Goal: Information Seeking & Learning: Learn about a topic

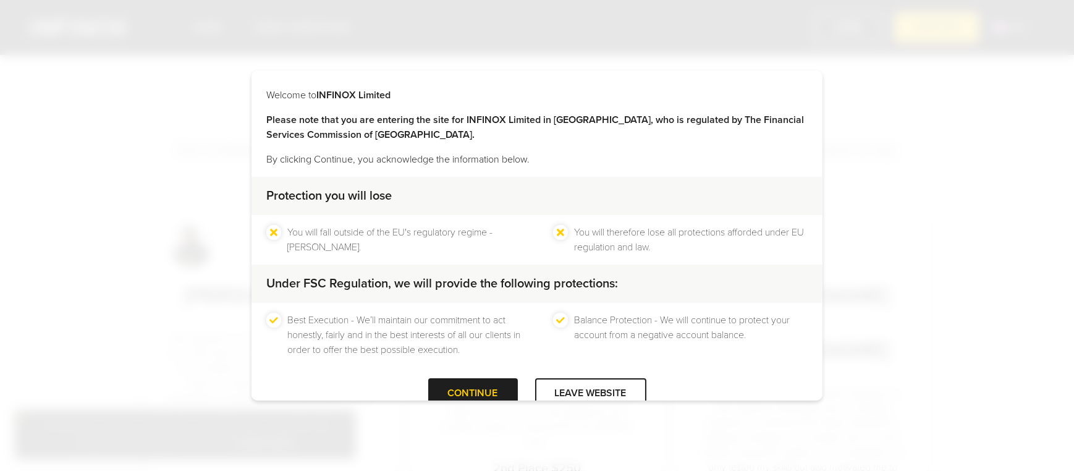
click at [449, 382] on div "CONTINUE" at bounding box center [473, 393] width 90 height 30
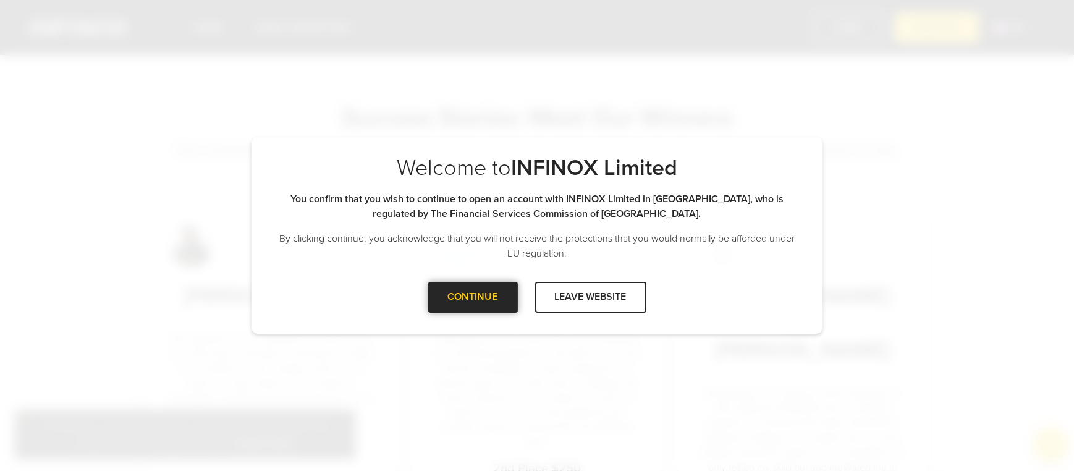
click at [473, 297] on div at bounding box center [473, 297] width 0 height 0
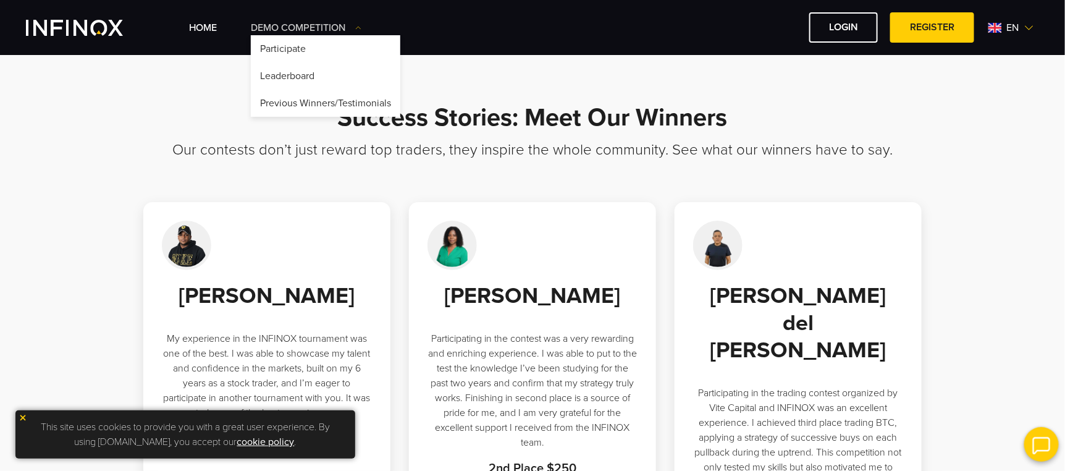
click at [352, 28] on link "Demo Competition" at bounding box center [306, 27] width 111 height 15
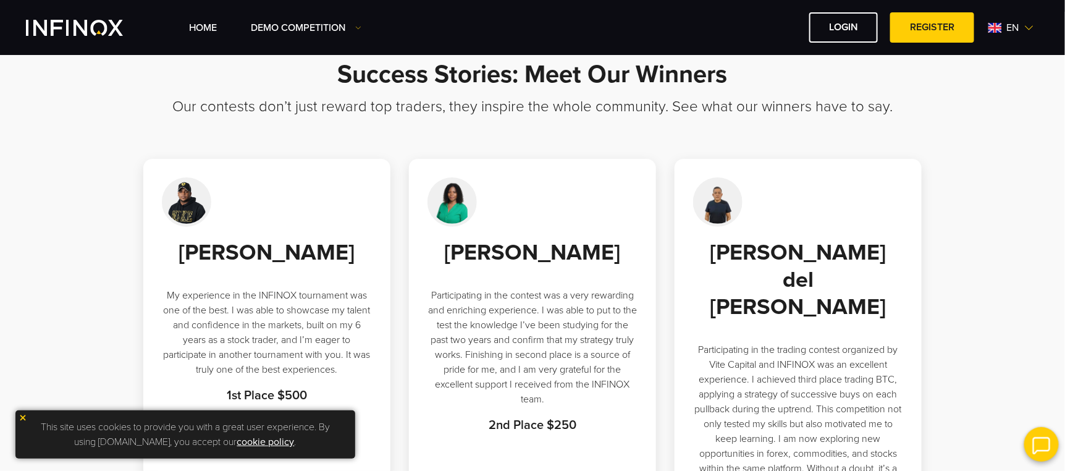
scroll to position [49, 0]
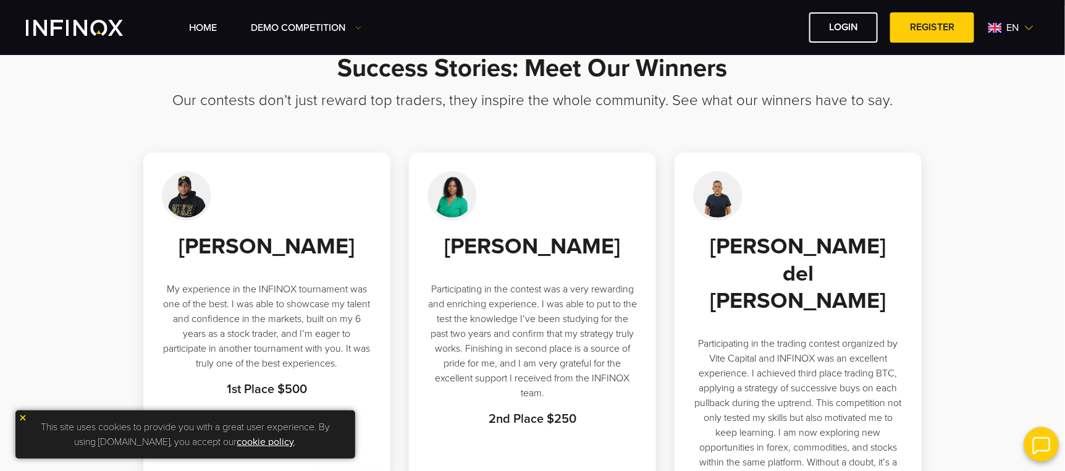
click at [442, 188] on img at bounding box center [452, 195] width 49 height 49
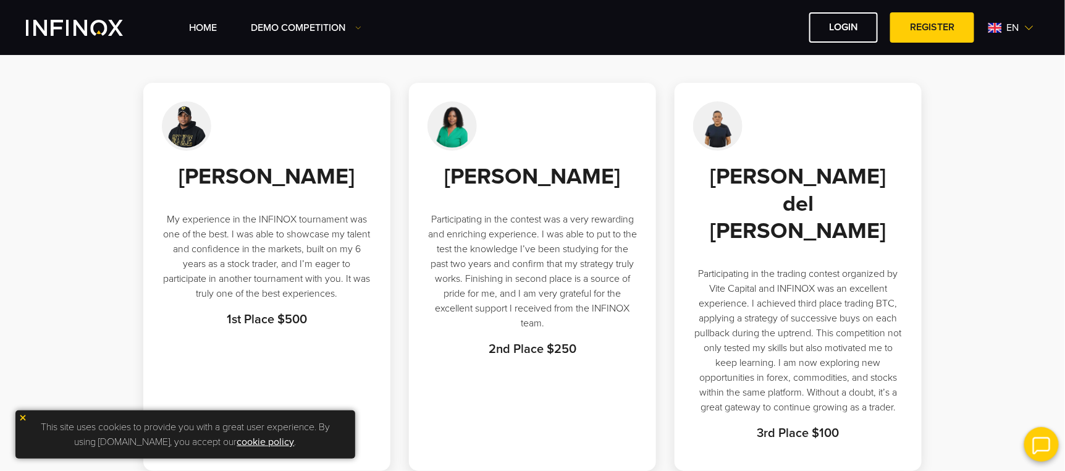
scroll to position [114, 0]
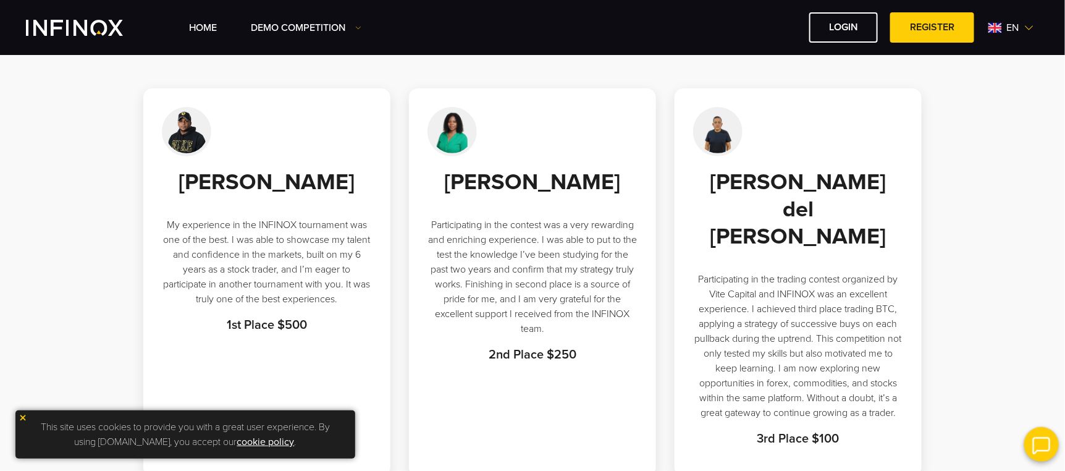
click at [21, 415] on img at bounding box center [23, 417] width 9 height 9
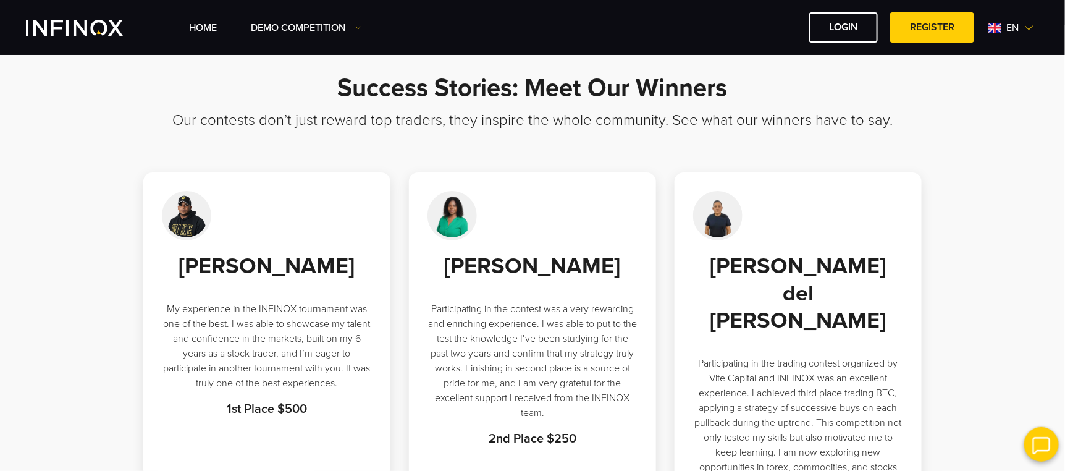
scroll to position [12, 0]
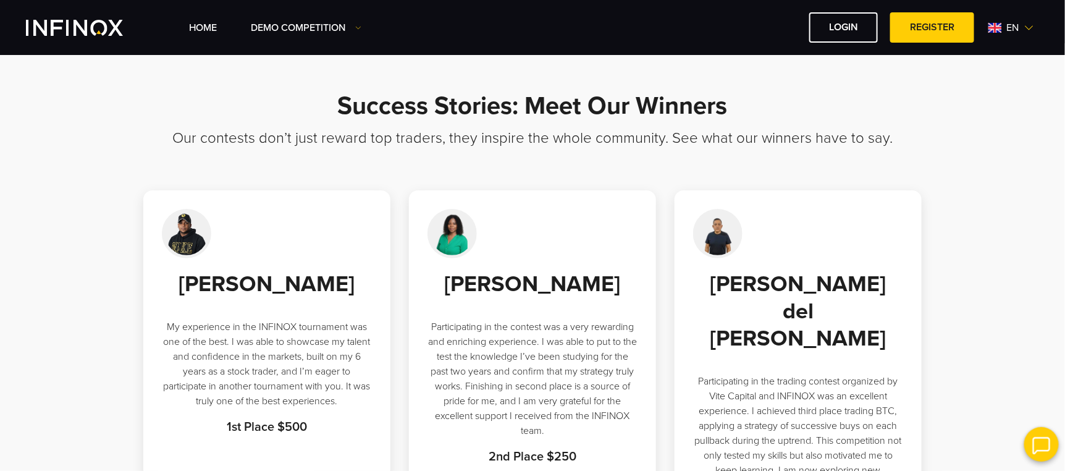
click at [1009, 29] on span "en" at bounding box center [1013, 27] width 22 height 15
click at [1021, 25] on span "en" at bounding box center [1013, 27] width 22 height 15
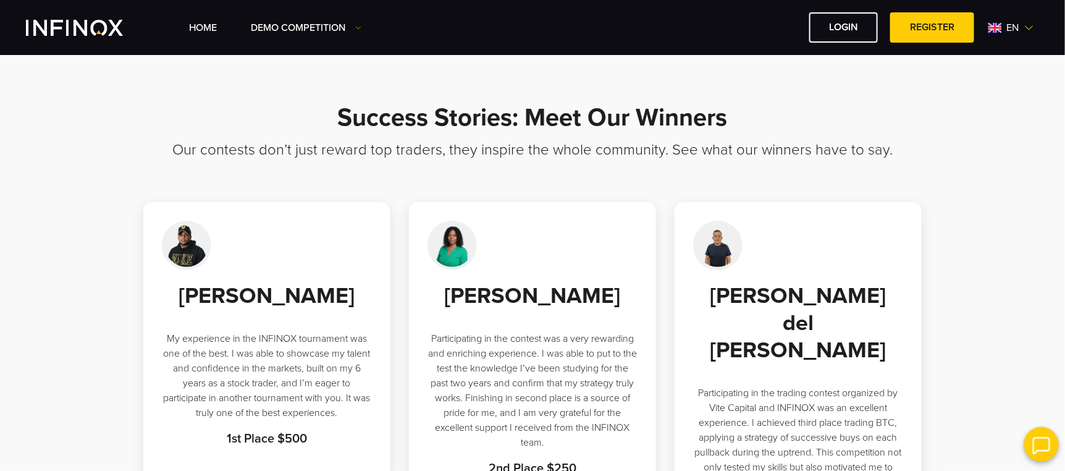
click at [1024, 28] on div "en" at bounding box center [1012, 27] width 56 height 15
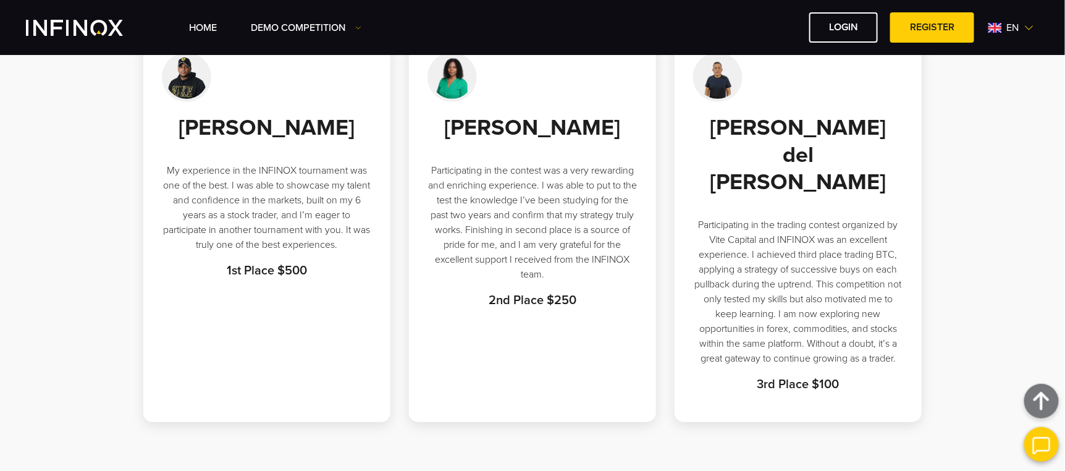
click at [573, 187] on div "Anyi Hidalgo Rengifo Participating in the contest was a very rewarding and enri…" at bounding box center [533, 211] width 210 height 195
click at [725, 246] on p "Participating in the trading contest organized by Vite Capital and INFINOX was …" at bounding box center [798, 291] width 210 height 148
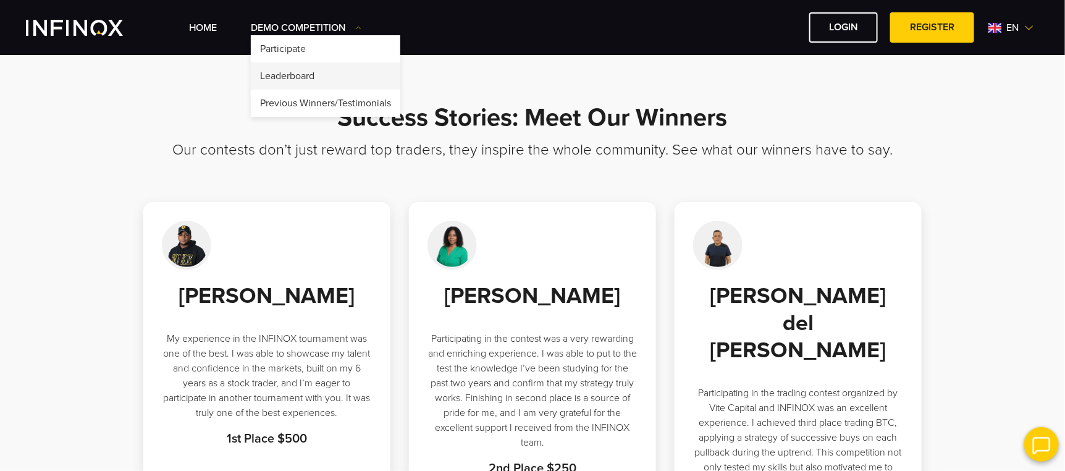
click at [319, 74] on link "Leaderboard" at bounding box center [326, 75] width 150 height 27
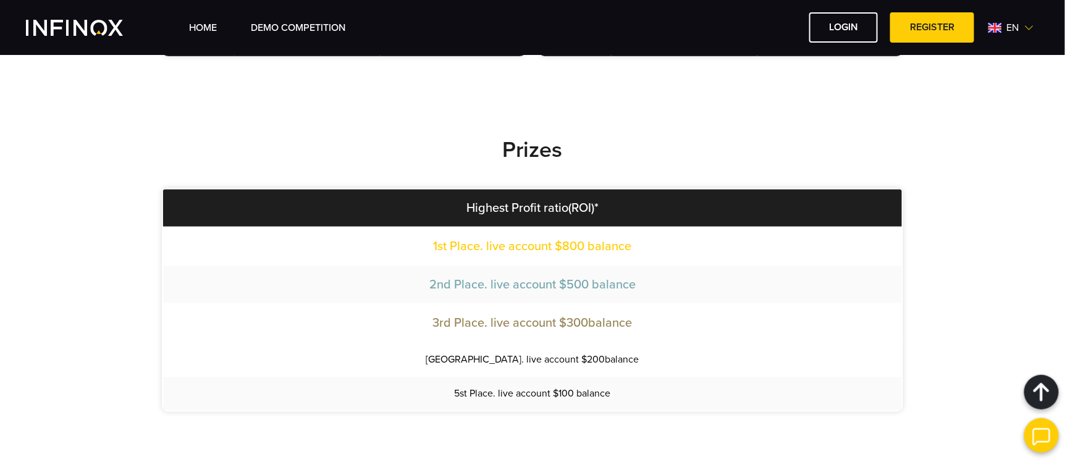
scroll to position [595, 0]
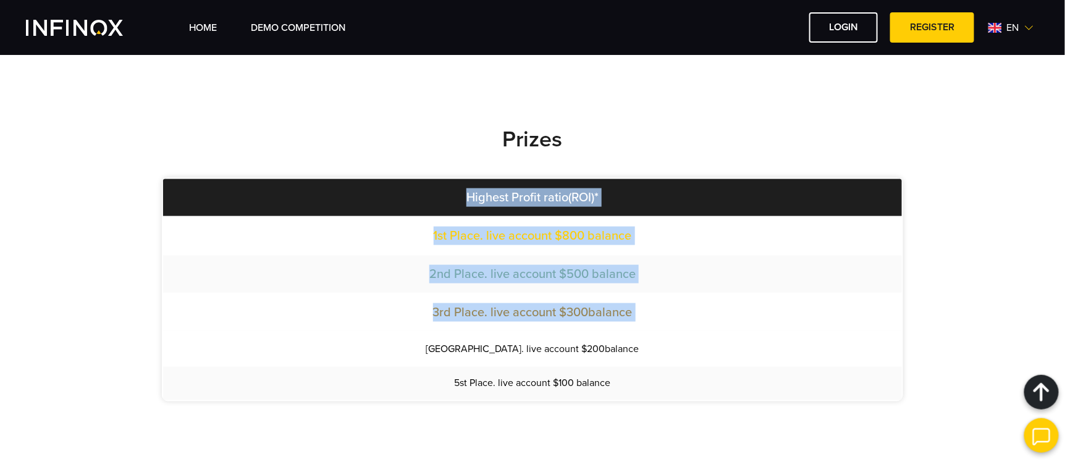
drag, startPoint x: 458, startPoint y: 342, endPoint x: 657, endPoint y: 402, distance: 207.6
click at [657, 402] on div "Prizes Highest Profit ratio(ROI)* 1st Place. live account $800 balance 2nd Plac…" at bounding box center [533, 276] width 890 height 374
click at [599, 378] on span "5st Place. live account $100 balance" at bounding box center [533, 383] width 156 height 12
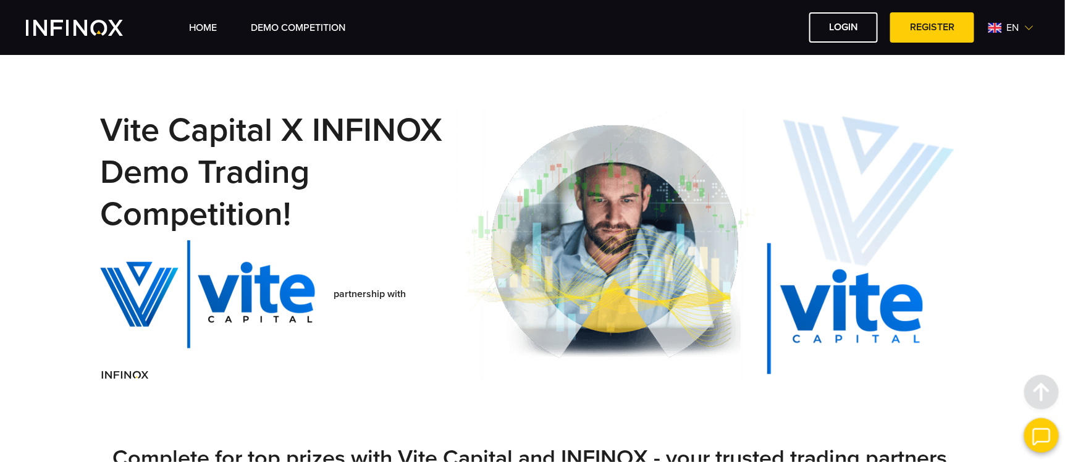
scroll to position [0, 0]
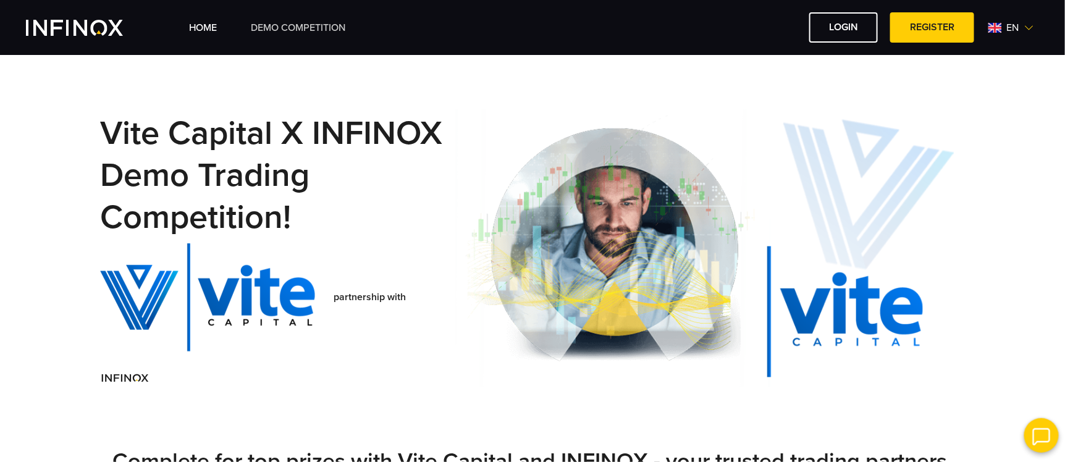
click at [282, 20] on link "Demo Competition" at bounding box center [298, 27] width 95 height 15
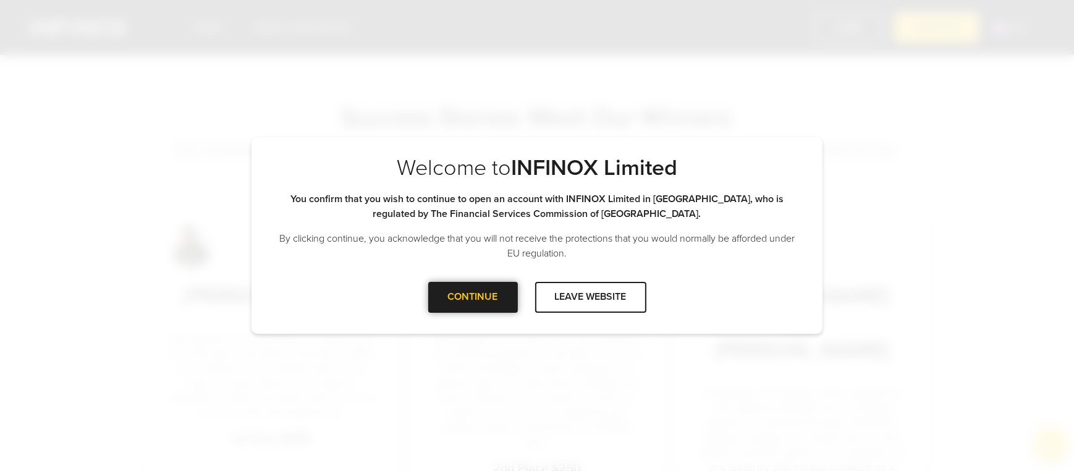
click at [473, 297] on div at bounding box center [473, 297] width 0 height 0
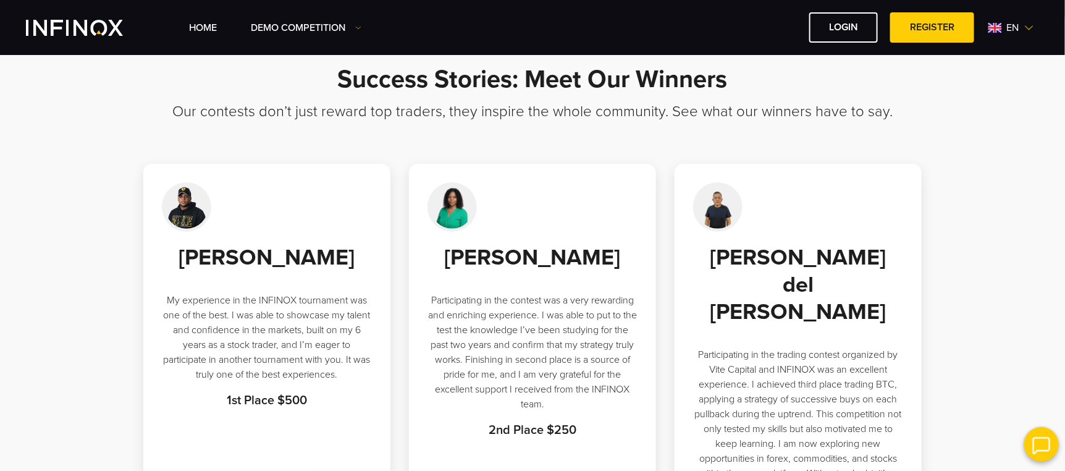
scroll to position [49, 0]
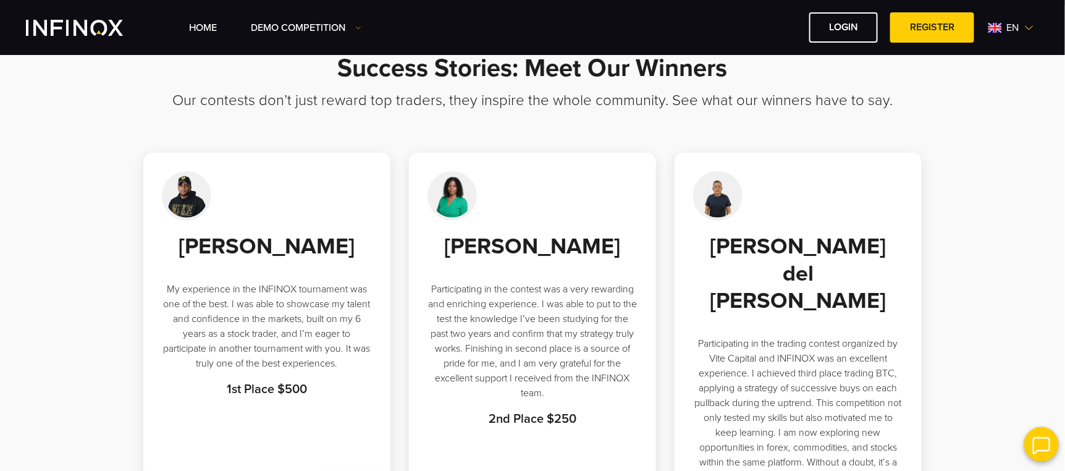
click at [187, 200] on img at bounding box center [186, 195] width 49 height 49
click at [242, 196] on div at bounding box center [267, 195] width 210 height 49
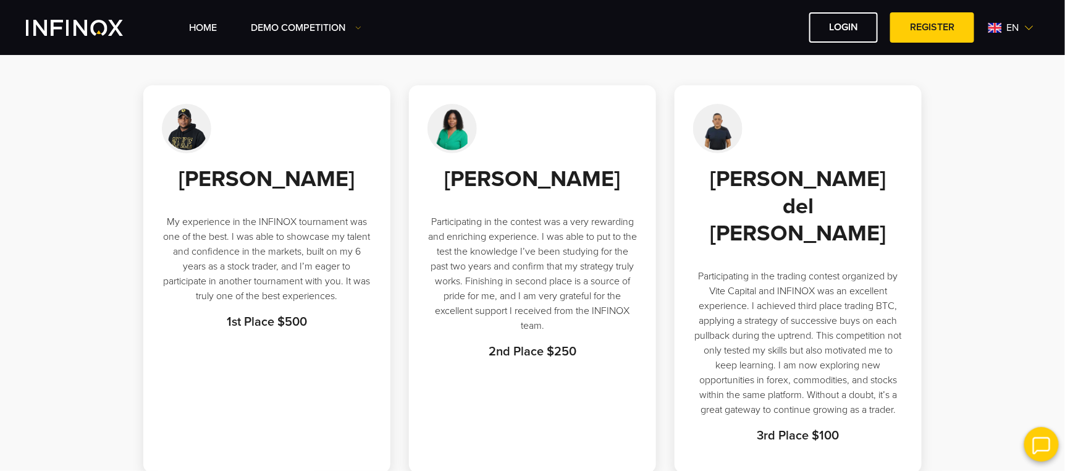
scroll to position [111, 0]
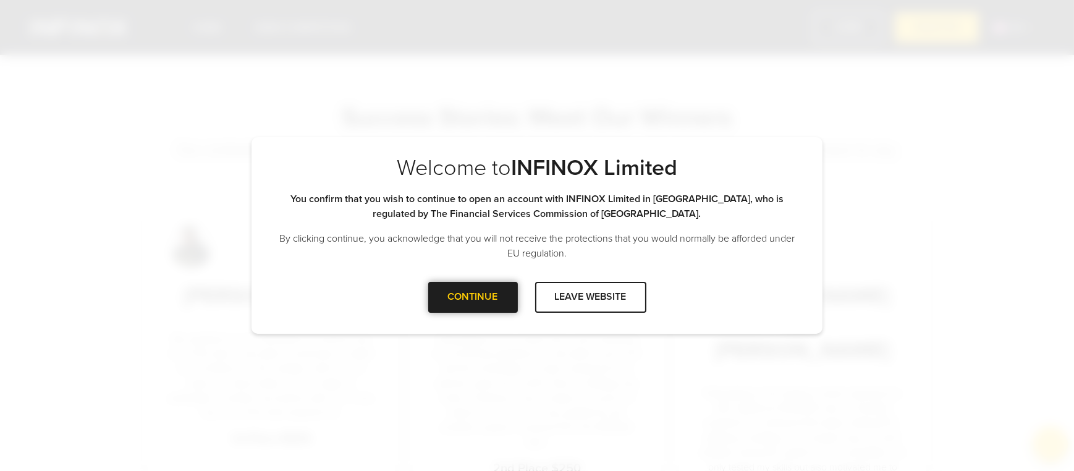
click at [497, 293] on div "CONTINUE" at bounding box center [473, 297] width 90 height 30
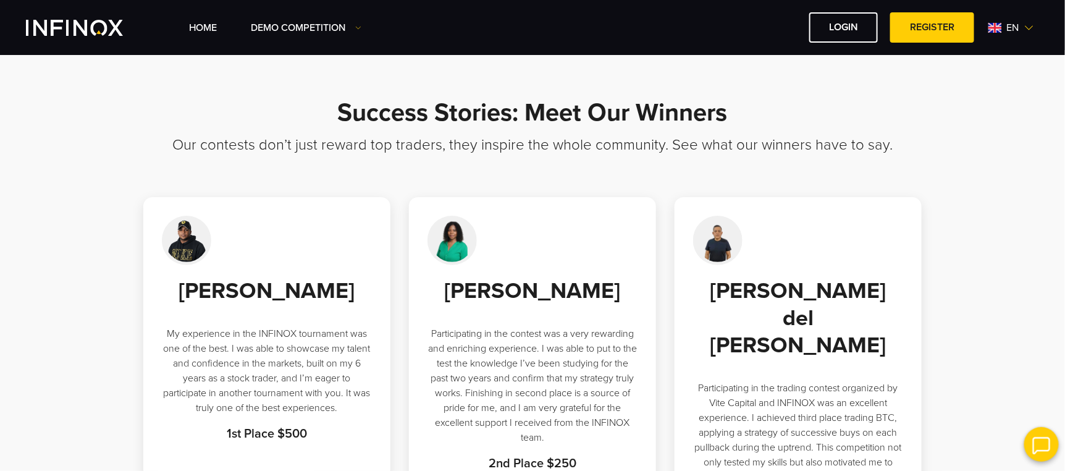
scroll to position [19, 0]
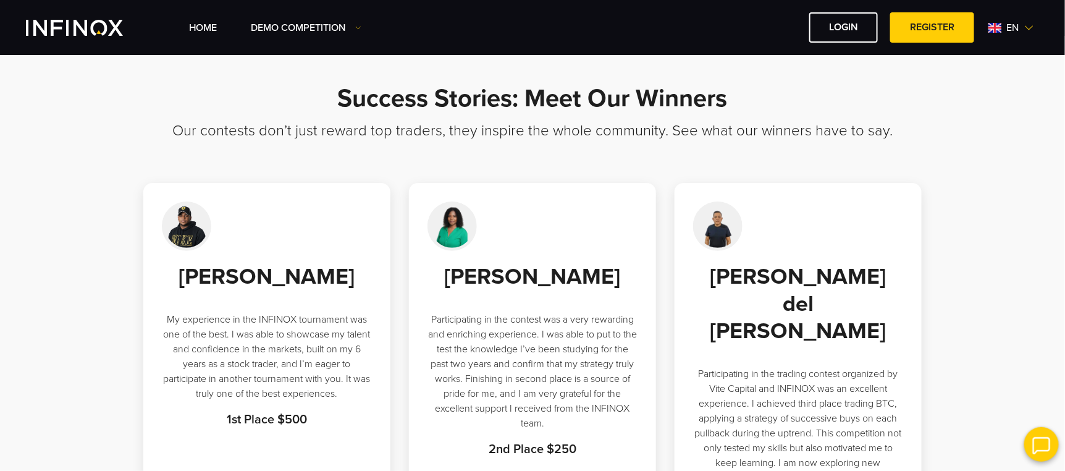
click at [1009, 33] on span "en" at bounding box center [1013, 27] width 22 height 15
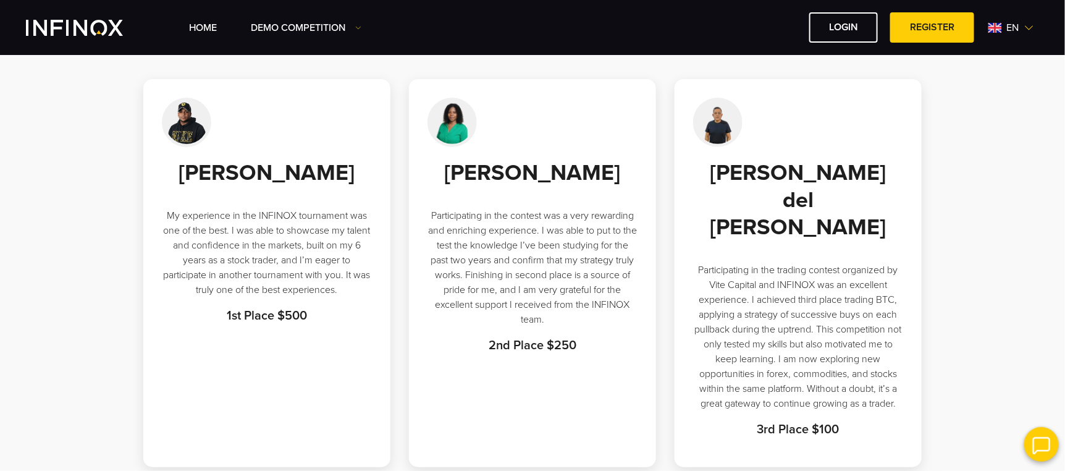
scroll to position [124, 0]
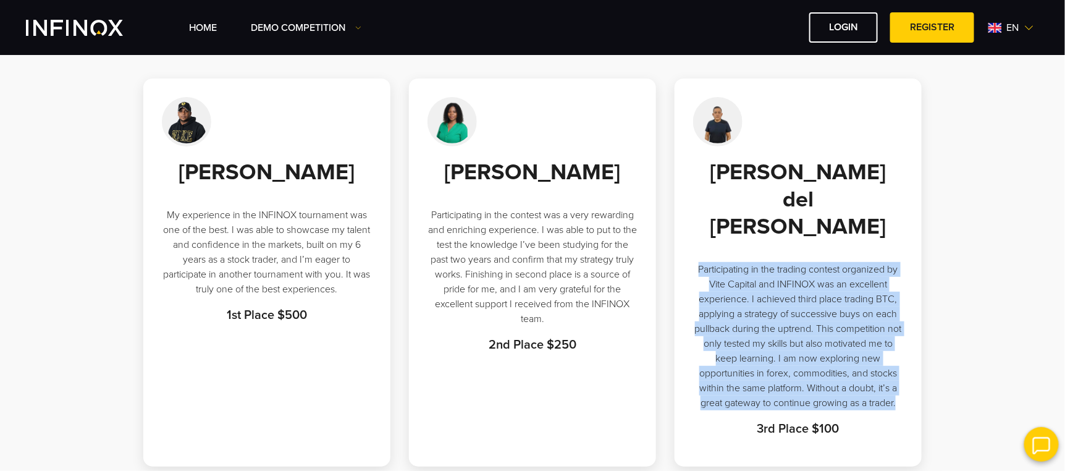
drag, startPoint x: 696, startPoint y: 243, endPoint x: 882, endPoint y: 385, distance: 234.0
click at [882, 385] on div "Jacinto Manyari del Carpio Participating in the trading contest organized by Vi…" at bounding box center [798, 298] width 210 height 279
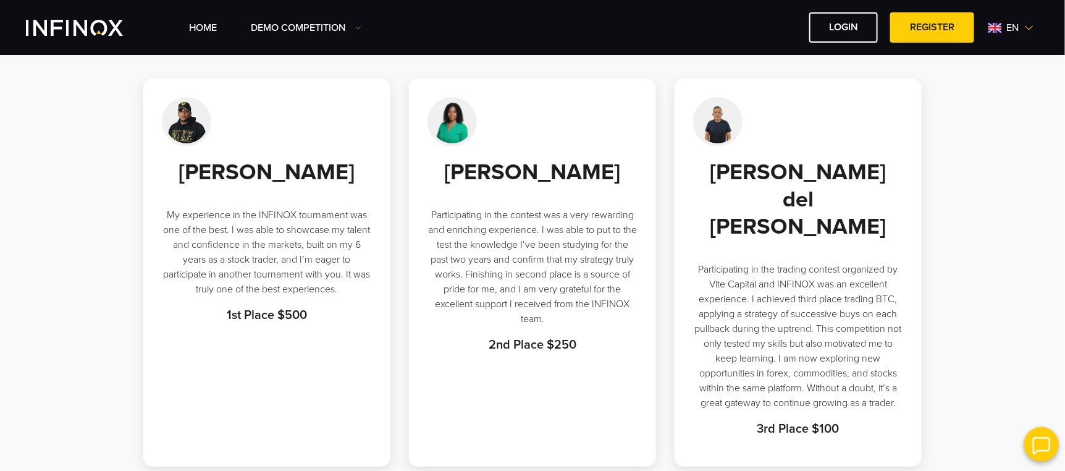
click at [589, 301] on p "Participating in the contest was a very rewarding and enriching experience. I w…" at bounding box center [533, 267] width 210 height 119
drag, startPoint x: 314, startPoint y: 290, endPoint x: 284, endPoint y: 303, distance: 33.5
click at [304, 297] on p "My experience in the INFINOX tournament was one of the best. I was able to show…" at bounding box center [267, 252] width 210 height 89
click at [229, 297] on p "My experience in the INFINOX tournament was one of the best. I was able to show…" at bounding box center [267, 252] width 210 height 89
drag, startPoint x: 234, startPoint y: 303, endPoint x: 292, endPoint y: 311, distance: 59.3
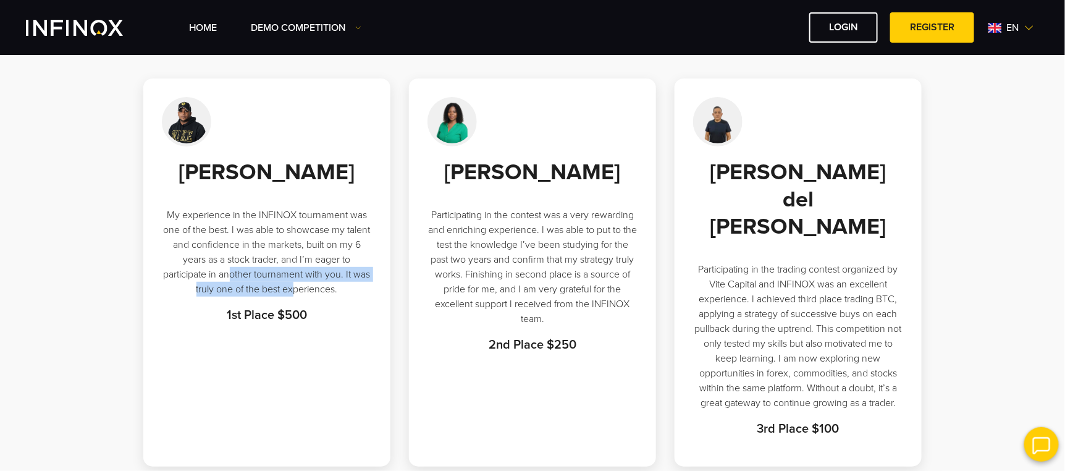
click at [292, 297] on p "My experience in the INFINOX tournament was one of the best. I was able to show…" at bounding box center [267, 252] width 210 height 89
drag, startPoint x: 290, startPoint y: 303, endPoint x: 337, endPoint y: 325, distance: 51.4
click at [337, 324] on div "Luis González Otañez My experience in the INFINOX tournament was one of the bes…" at bounding box center [267, 242] width 210 height 166
click at [299, 297] on p "My experience in the INFINOX tournament was one of the best. I was able to show…" at bounding box center [267, 252] width 210 height 89
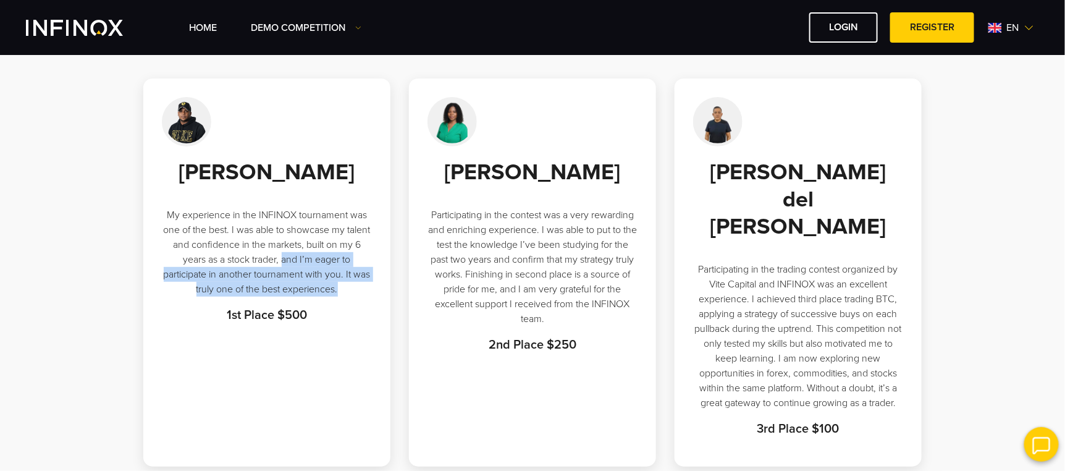
drag, startPoint x: 340, startPoint y: 322, endPoint x: 284, endPoint y: 289, distance: 65.7
click at [284, 289] on p "My experience in the INFINOX tournament was one of the best. I was able to show…" at bounding box center [267, 252] width 210 height 89
click at [293, 297] on p "My experience in the INFINOX tournament was one of the best. I was able to show…" at bounding box center [267, 252] width 210 height 89
drag, startPoint x: 342, startPoint y: 323, endPoint x: 284, endPoint y: 291, distance: 65.8
click at [284, 291] on p "My experience in the INFINOX tournament was one of the best. I was able to show…" at bounding box center [267, 252] width 210 height 89
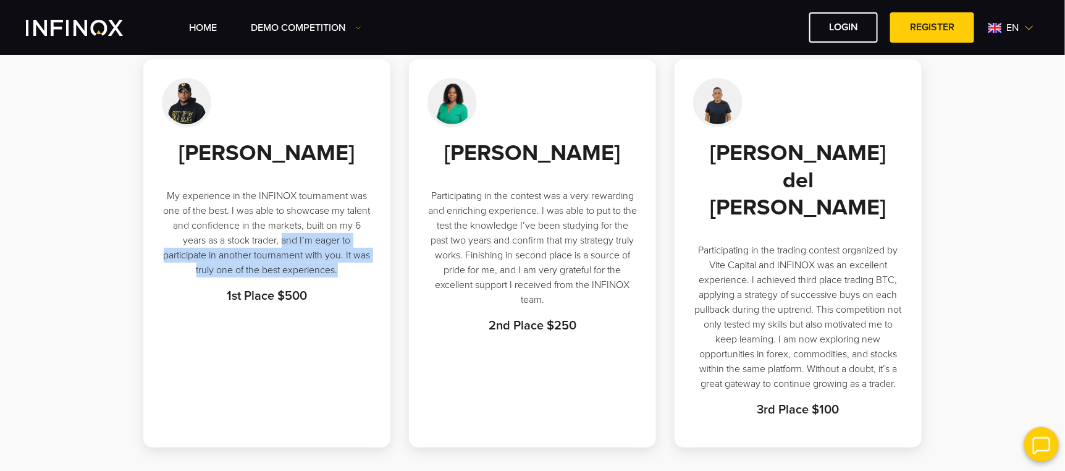
scroll to position [142, 0]
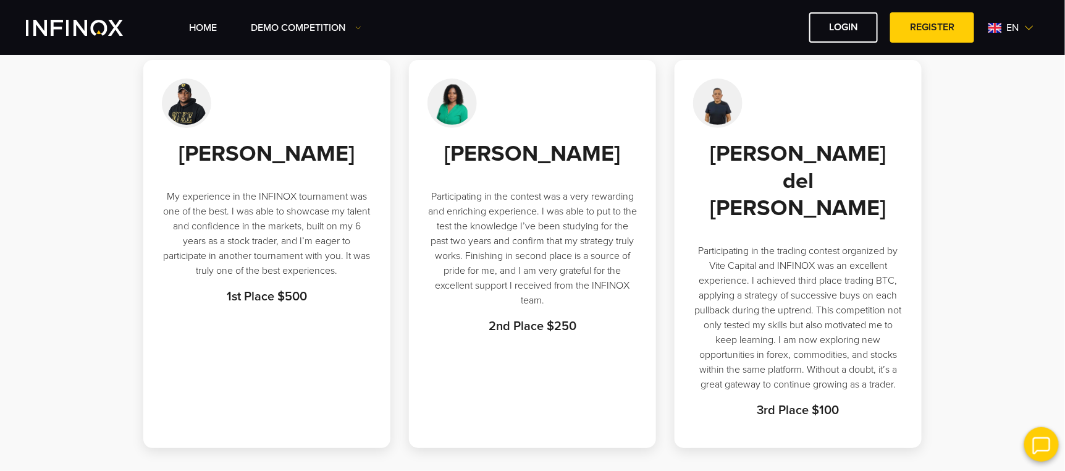
click at [245, 390] on div "Luis González Otañez My experience in the INFINOX tournament was one of the bes…" at bounding box center [266, 254] width 247 height 388
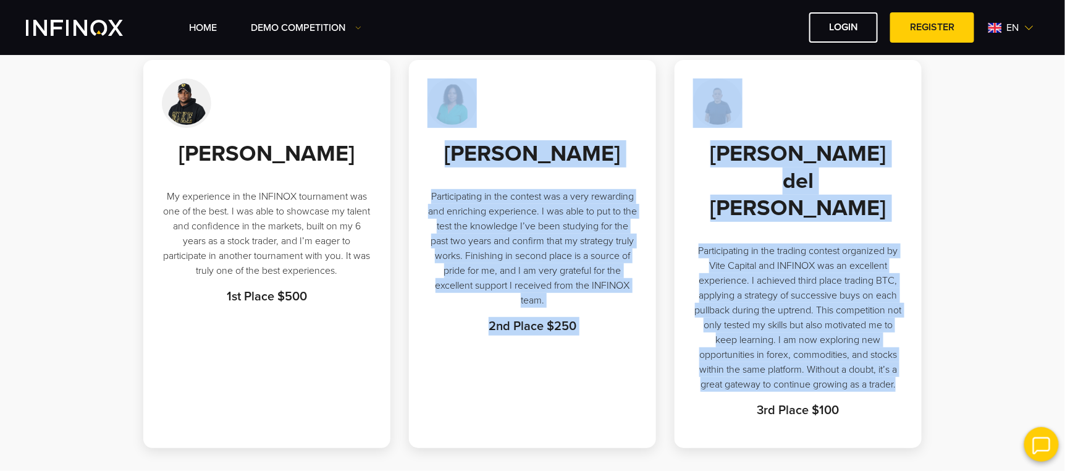
drag, startPoint x: 268, startPoint y: 389, endPoint x: 784, endPoint y: 367, distance: 516.9
click at [762, 367] on div "Luis González Otañez My experience in the INFINOX tournament was one of the bes…" at bounding box center [532, 254] width 865 height 388
click at [795, 367] on div "Jacinto Manyari del Carpio Participating in the trading contest organized by Vi…" at bounding box center [798, 279] width 210 height 279
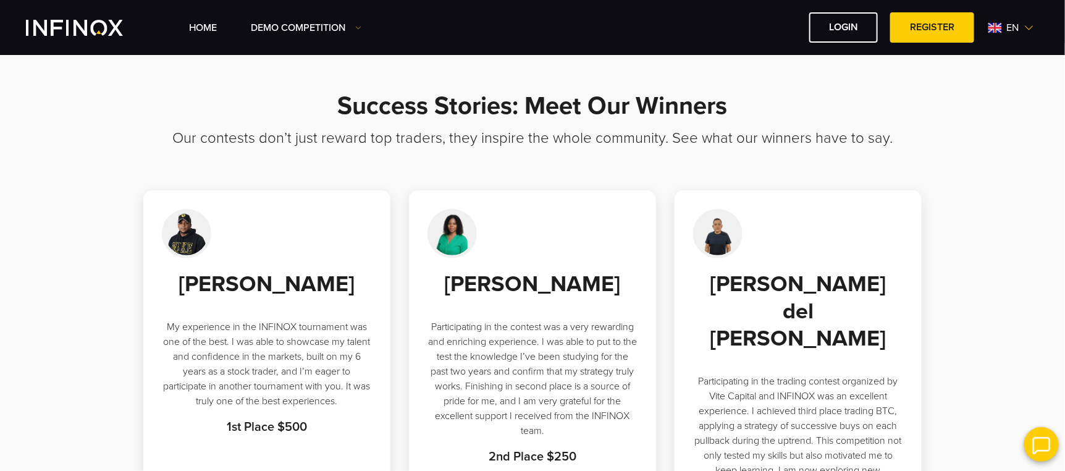
click at [1060, 11] on div "Home Demo Competition en" at bounding box center [532, 27] width 1065 height 55
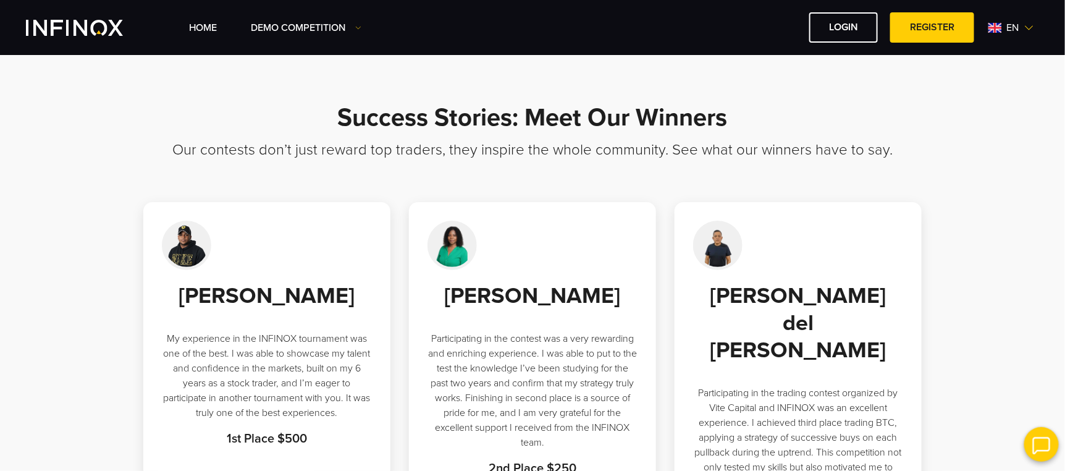
click at [513, 120] on h1 "Success Stories: Meet Our Winners" at bounding box center [532, 122] width 865 height 36
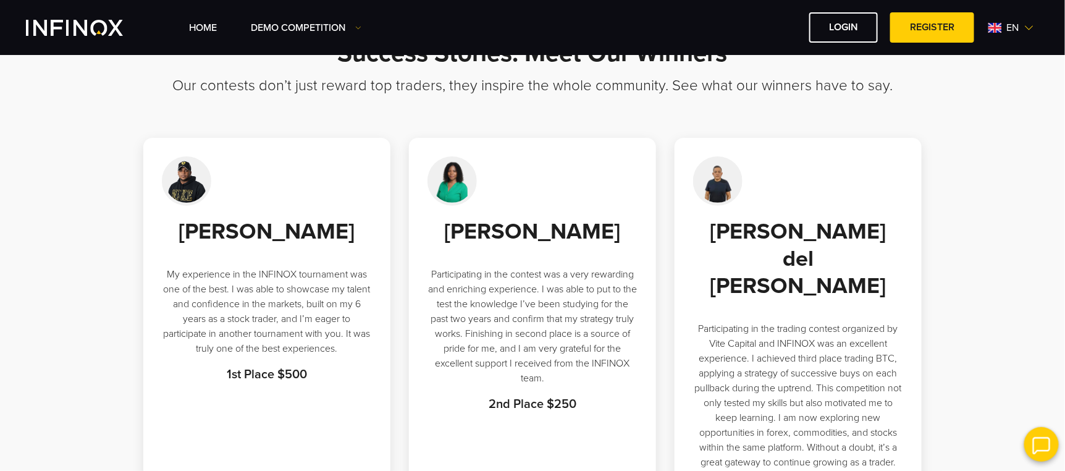
scroll to position [65, 0]
click at [995, 291] on section "Success Stories: Meet Our Winners Our contests don’t just reward top traders, t…" at bounding box center [532, 282] width 1065 height 584
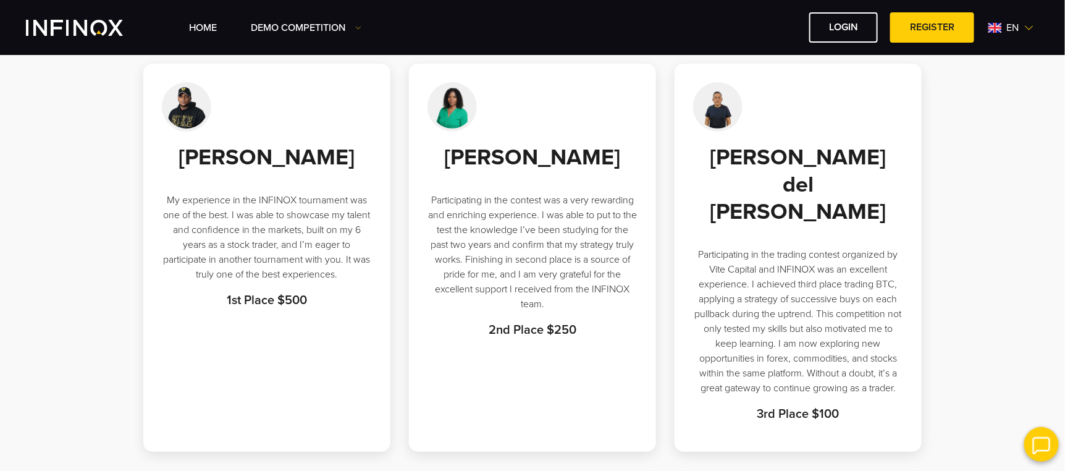
scroll to position [127, 0]
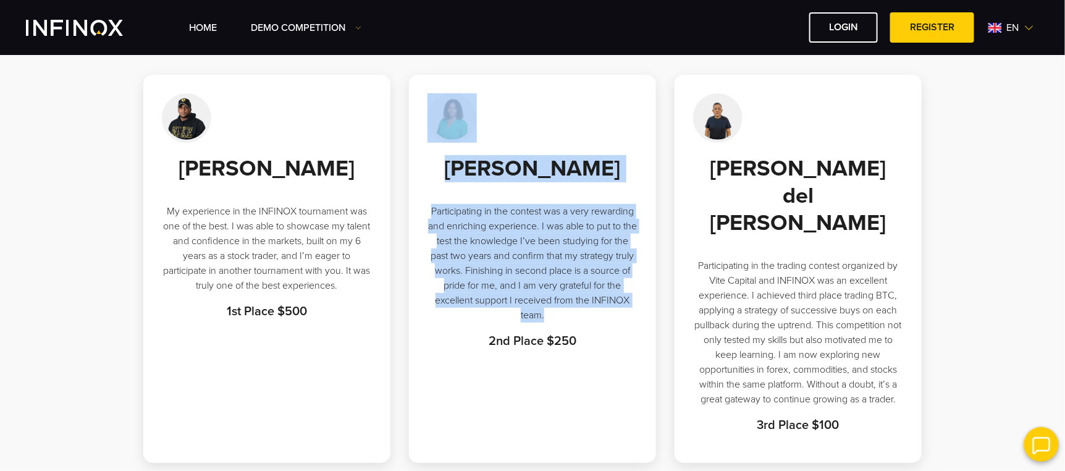
drag, startPoint x: 327, startPoint y: 394, endPoint x: 618, endPoint y: 365, distance: 292.4
click at [550, 369] on div "Luis González Otañez My experience in the INFINOX tournament was one of the bes…" at bounding box center [532, 269] width 865 height 388
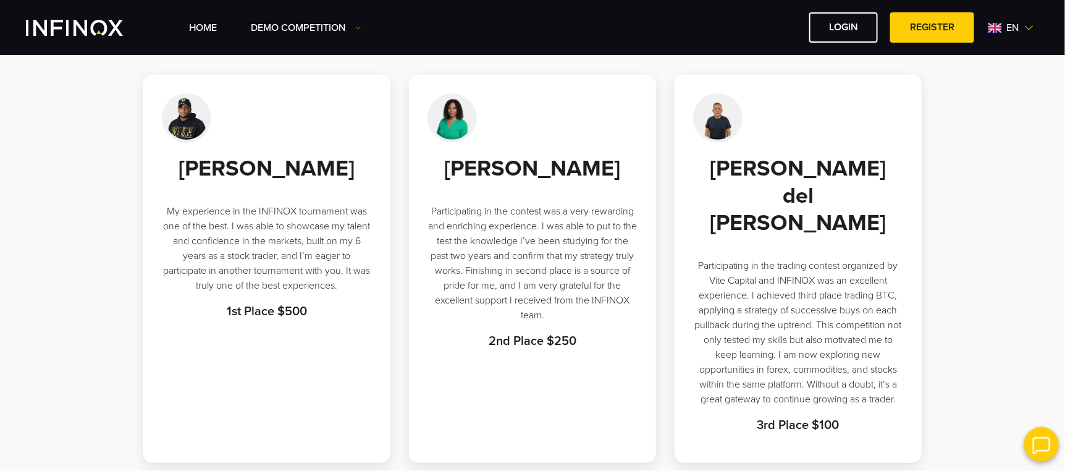
click at [794, 382] on div "Jacinto Manyari del Carpio Participating in the trading contest organized by Vi…" at bounding box center [798, 294] width 210 height 279
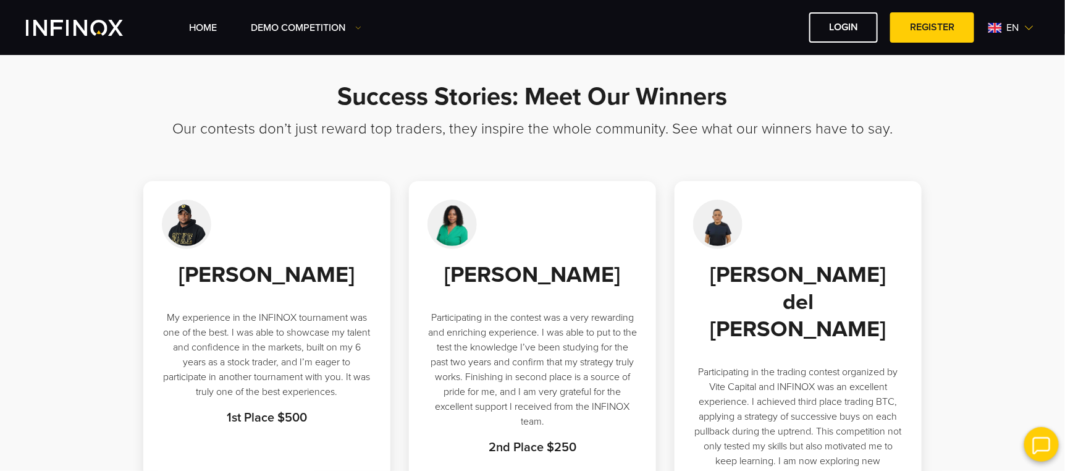
scroll to position [4, 0]
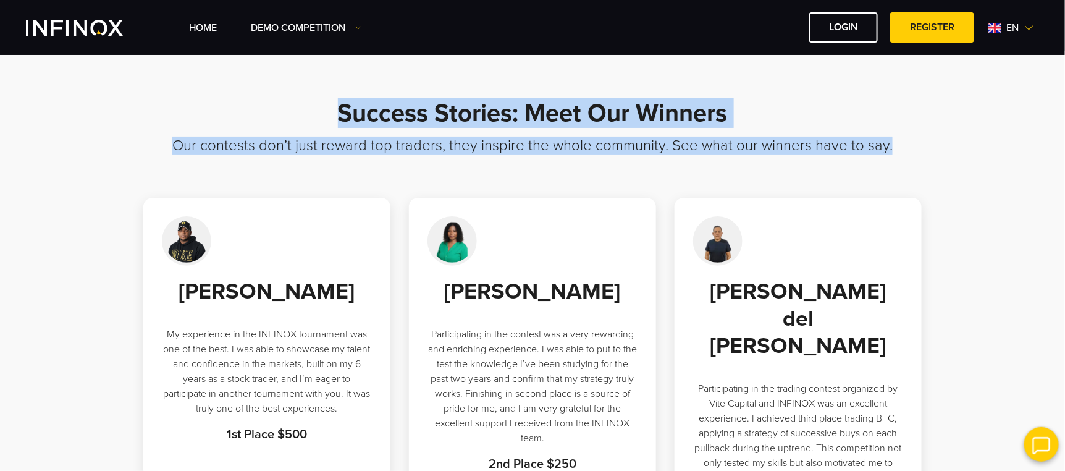
drag, startPoint x: 320, startPoint y: 108, endPoint x: 870, endPoint y: 158, distance: 552.7
click at [870, 158] on div "Success Stories: Meet Our Winners Our contests don’t just reward top traders, t…" at bounding box center [532, 343] width 865 height 486
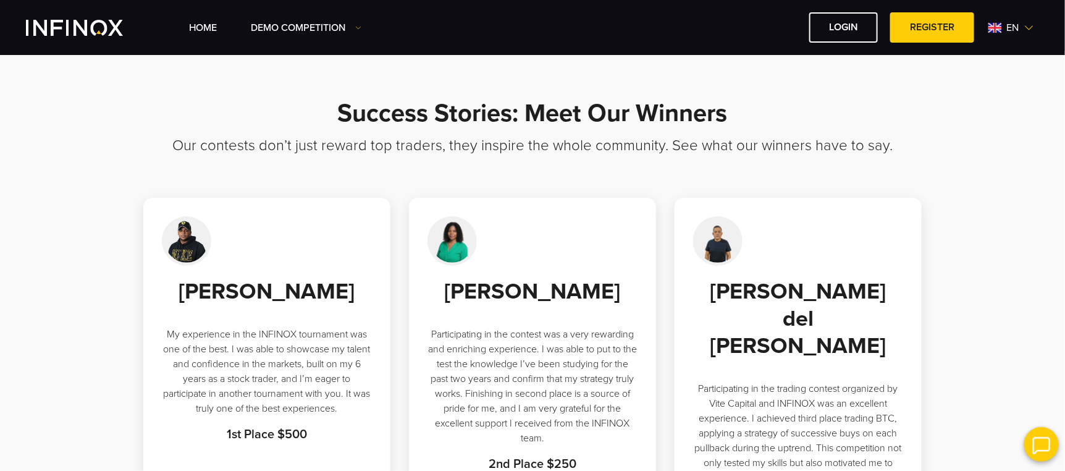
click at [318, 151] on h3 "Our contests don’t just reward top traders, they inspire the whole community. S…" at bounding box center [532, 167] width 865 height 61
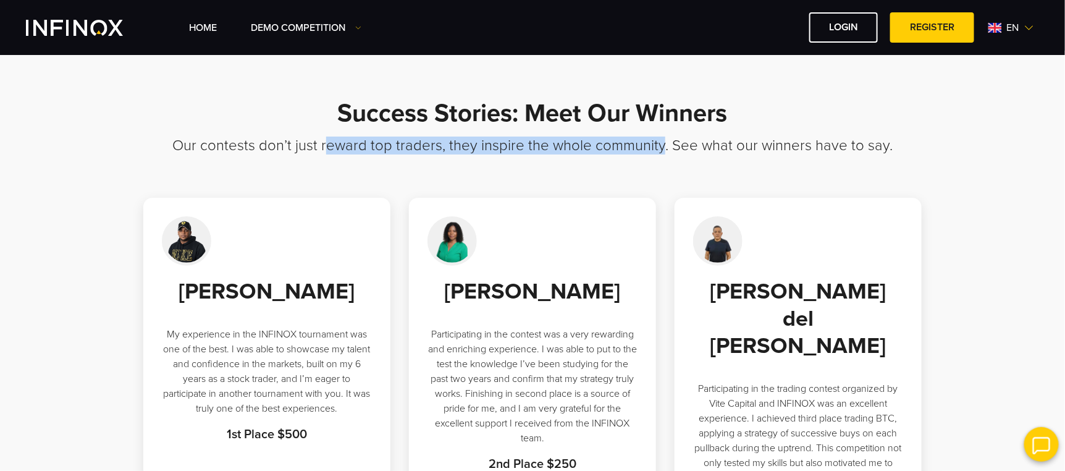
drag, startPoint x: 332, startPoint y: 148, endPoint x: 665, endPoint y: 137, distance: 333.8
click at [664, 138] on h3 "Our contests don’t just reward top traders, they inspire the whole community. S…" at bounding box center [532, 167] width 865 height 61
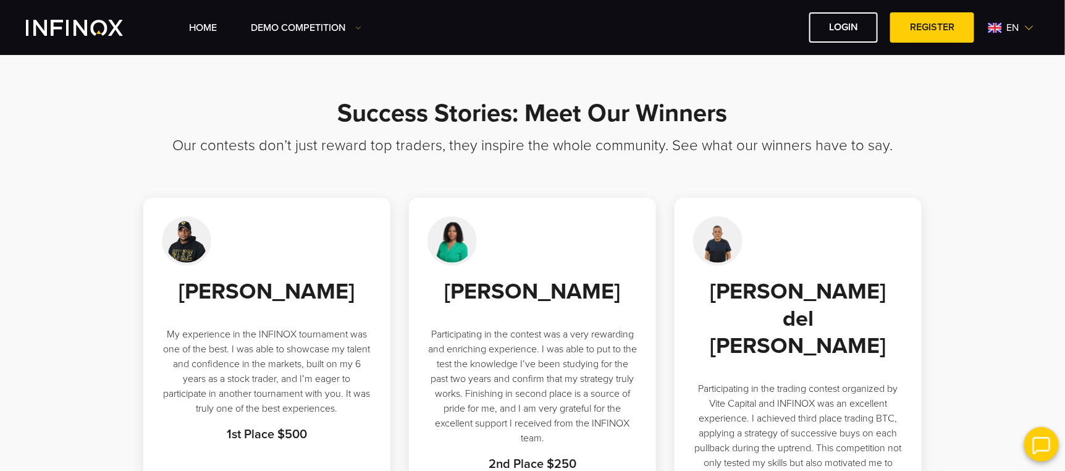
click at [703, 151] on h3 "Our contests don’t just reward top traders, they inspire the whole community. S…" at bounding box center [532, 167] width 865 height 61
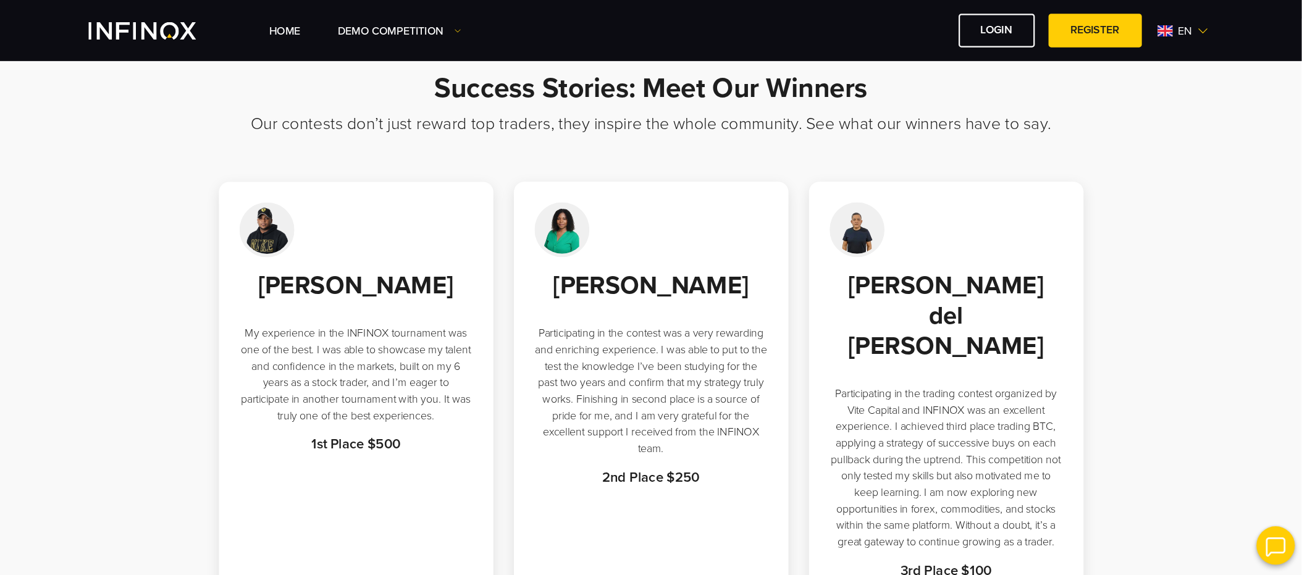
scroll to position [38, 0]
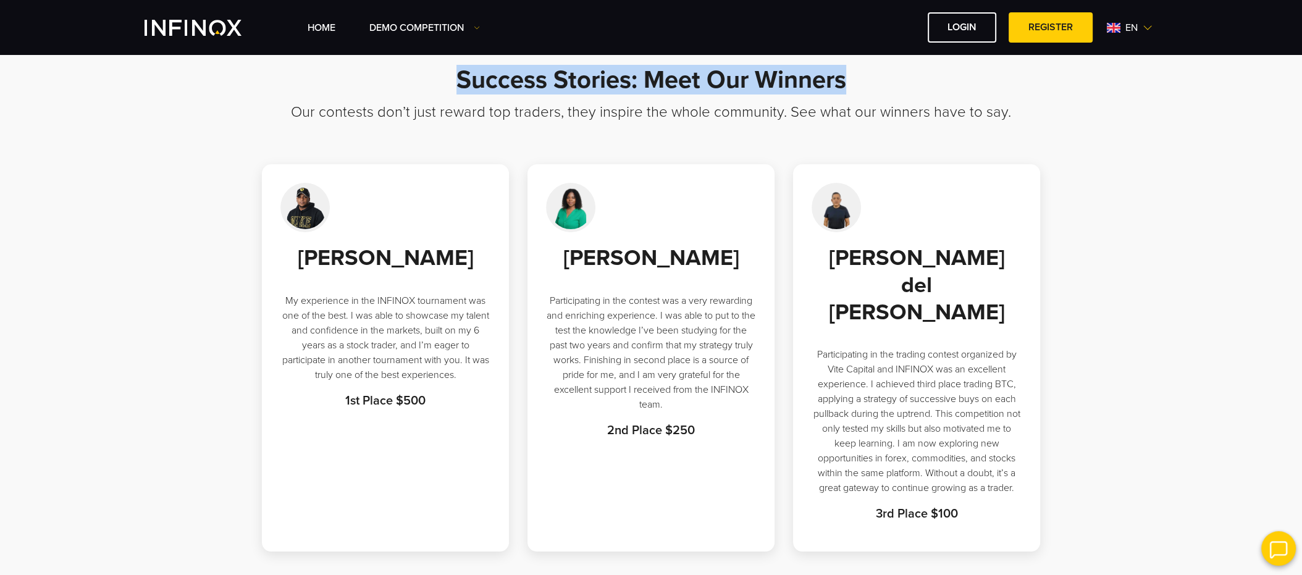
drag, startPoint x: 491, startPoint y: 71, endPoint x: 855, endPoint y: 73, distance: 364.5
click at [855, 73] on h1 "Success Stories: Meet Our Winners" at bounding box center [651, 85] width 865 height 36
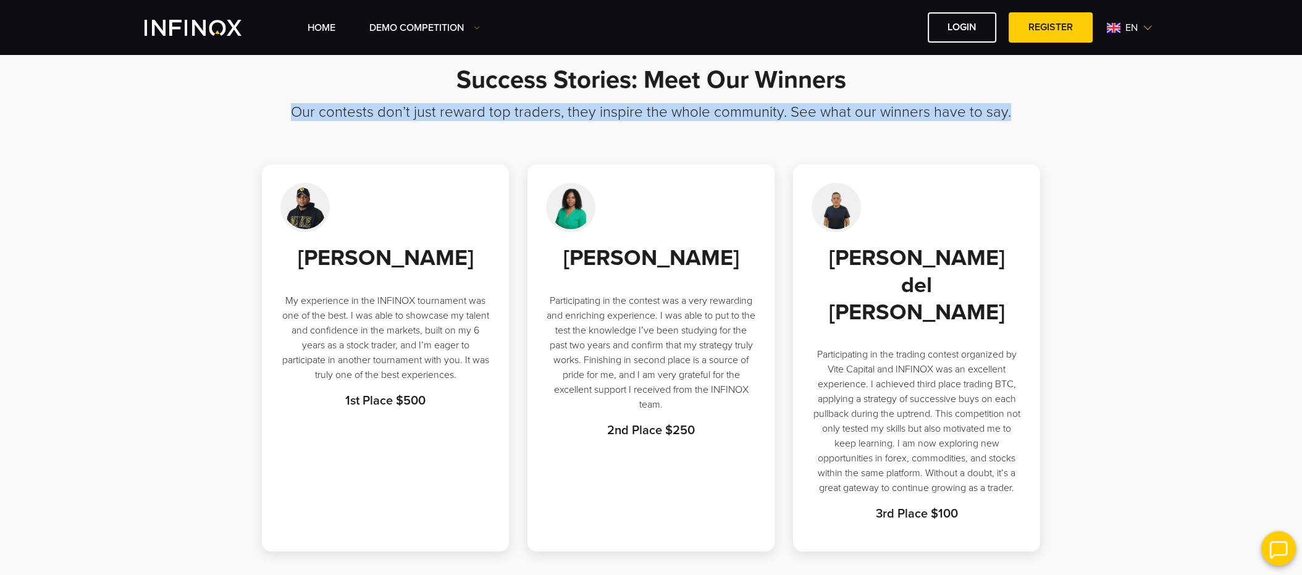
drag, startPoint x: 277, startPoint y: 112, endPoint x: 1023, endPoint y: 159, distance: 747.1
click at [1023, 159] on h3 "Our contests don’t just reward top traders, they inspire the whole community. S…" at bounding box center [651, 133] width 865 height 61
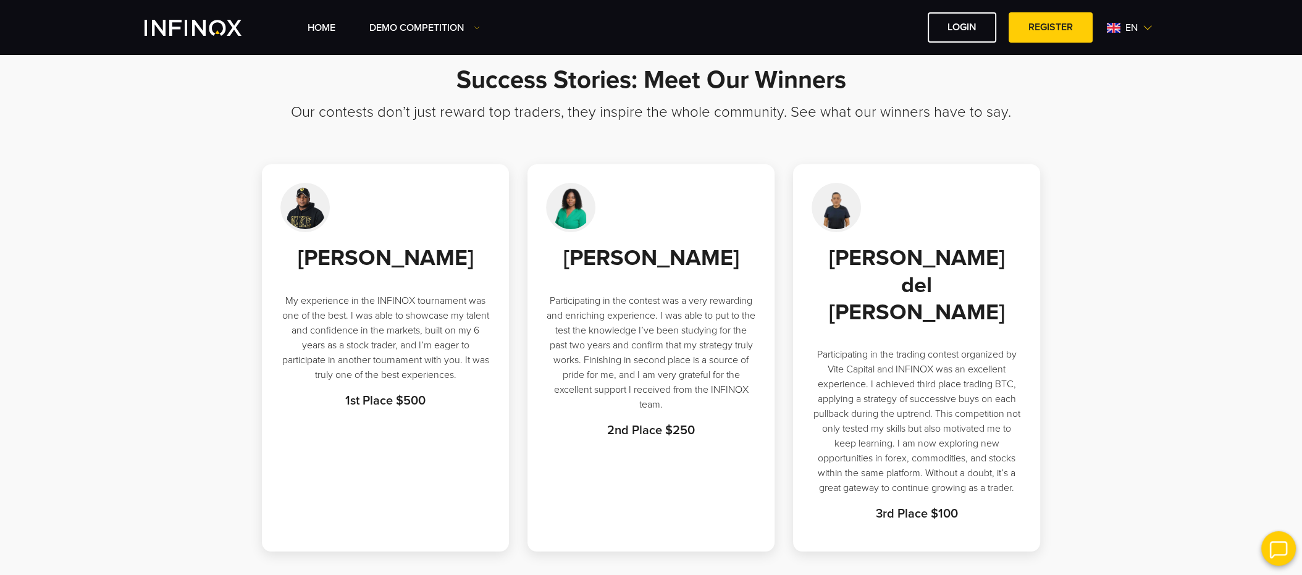
click at [887, 168] on div "Jacinto Manyari del Carpio Participating in the trading contest organized by Vi…" at bounding box center [916, 358] width 247 height 388
click at [1073, 32] on span "en" at bounding box center [1132, 27] width 22 height 15
click at [305, 211] on img at bounding box center [304, 207] width 49 height 49
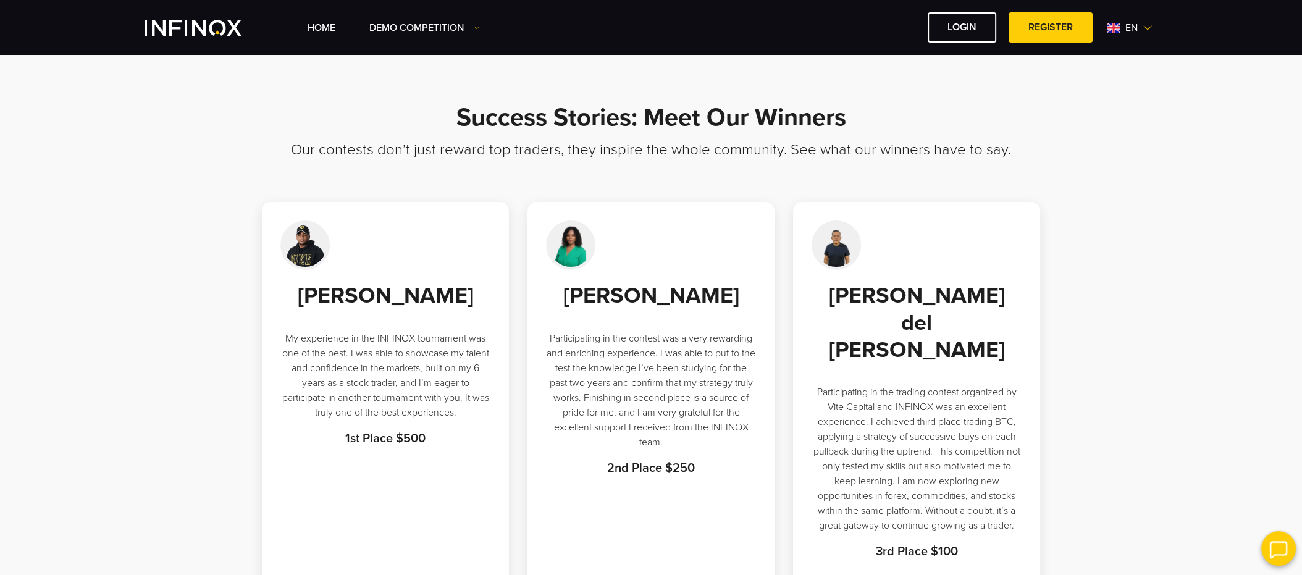
click at [148, 309] on section "Success Stories: Meet Our Winners Our contests don’t just reward top traders, t…" at bounding box center [651, 347] width 1302 height 584
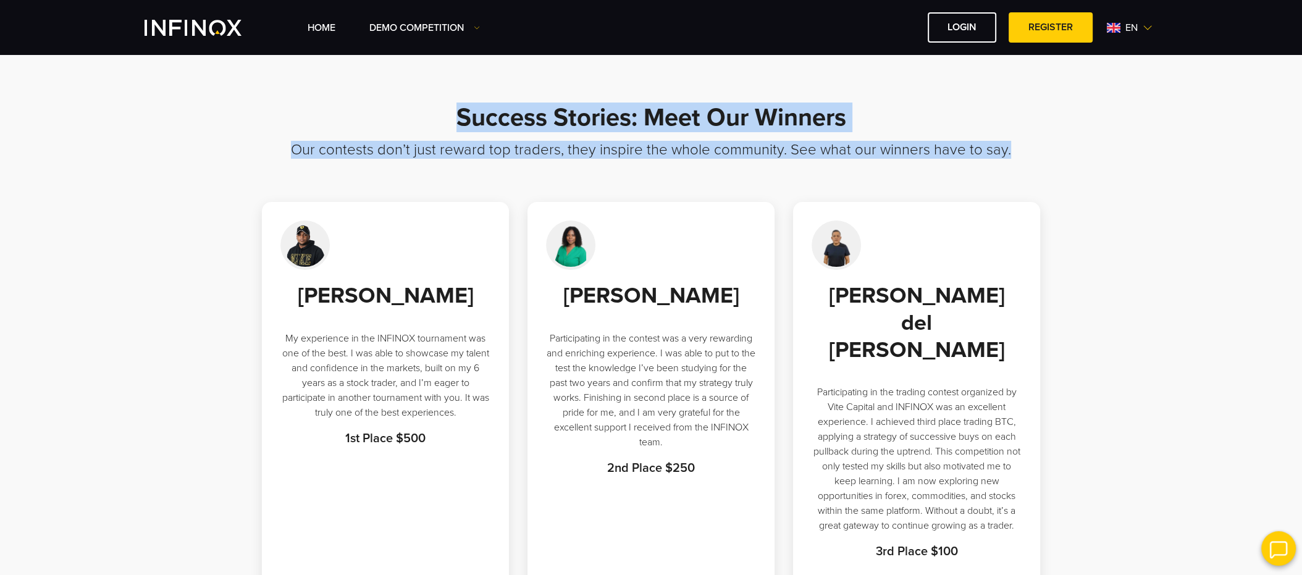
drag, startPoint x: 397, startPoint y: 88, endPoint x: 1027, endPoint y: 195, distance: 639.2
click at [1027, 195] on section "Success Stories: Meet Our Winners Our contests don’t just reward top traders, t…" at bounding box center [651, 347] width 1302 height 584
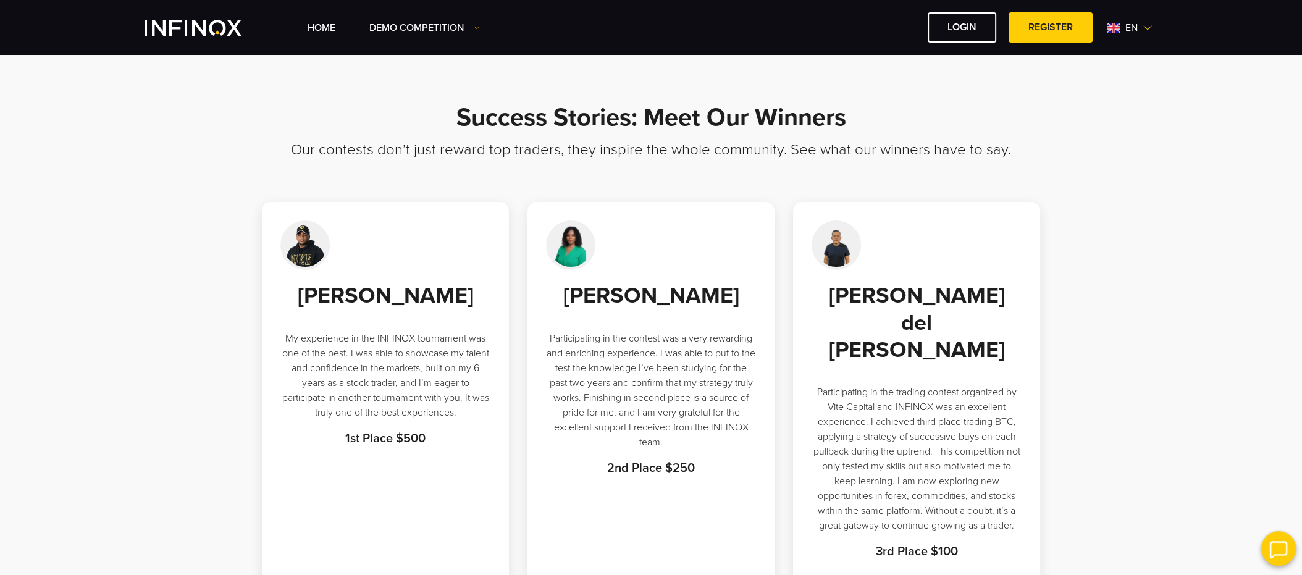
click at [51, 333] on section "Success Stories: Meet Our Winners Our contests don’t just reward top traders, t…" at bounding box center [651, 347] width 1302 height 584
drag, startPoint x: 357, startPoint y: 353, endPoint x: 395, endPoint y: 342, distance: 39.3
click at [376, 350] on div "Luis González Otañez My experience in the INFINOX tournament was one of the bes…" at bounding box center [385, 365] width 210 height 166
click at [410, 103] on link "Previous Winners/Testimonials" at bounding box center [444, 103] width 150 height 27
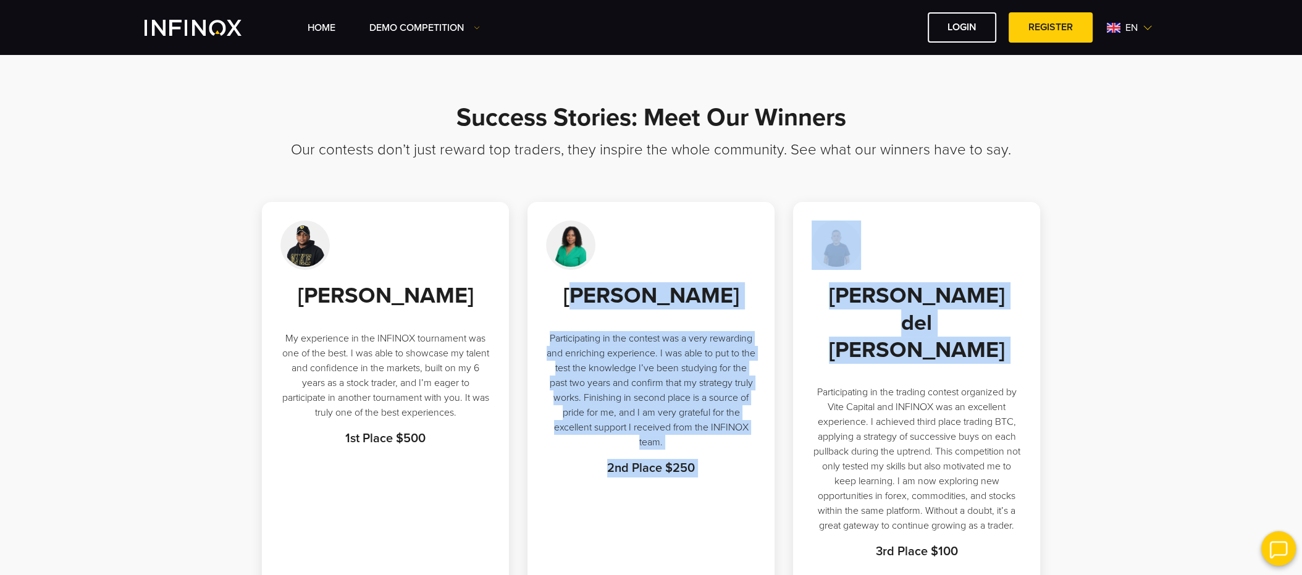
drag, startPoint x: 562, startPoint y: 287, endPoint x: 945, endPoint y: 335, distance: 386.0
click at [943, 337] on div "[PERSON_NAME] My experience in the INFINOX tournament was one of the best. I wa…" at bounding box center [651, 396] width 865 height 388
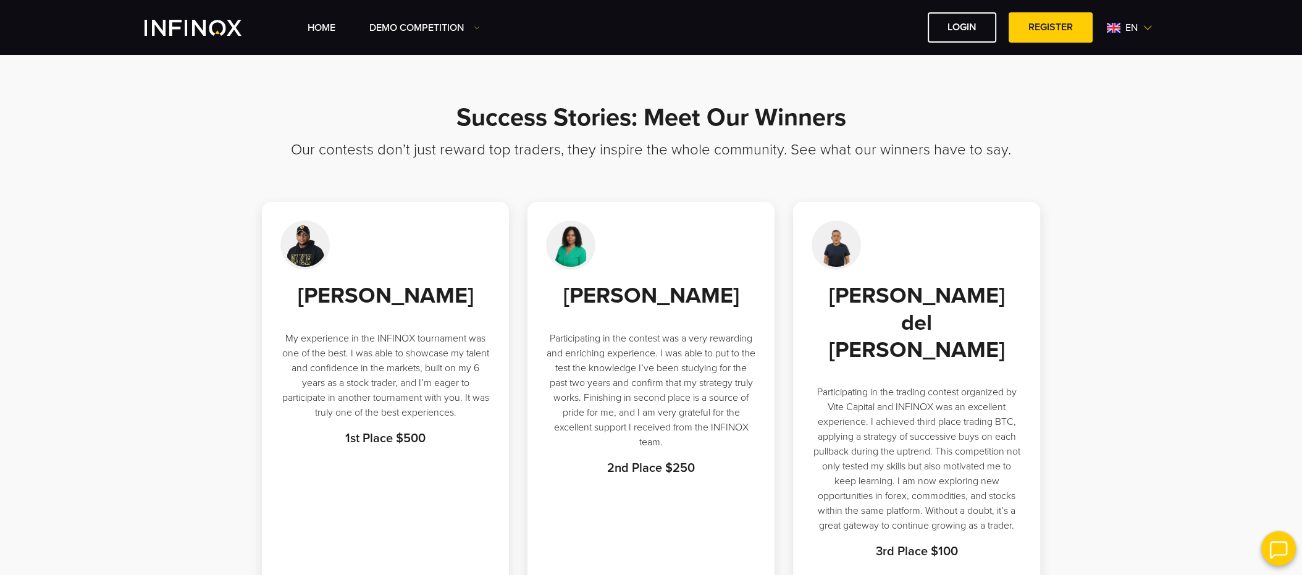
drag, startPoint x: 825, startPoint y: 315, endPoint x: 814, endPoint y: 268, distance: 48.7
click at [824, 315] on h3 "[PERSON_NAME] del [PERSON_NAME]" at bounding box center [917, 323] width 210 height 82
click at [560, 240] on img at bounding box center [570, 245] width 49 height 49
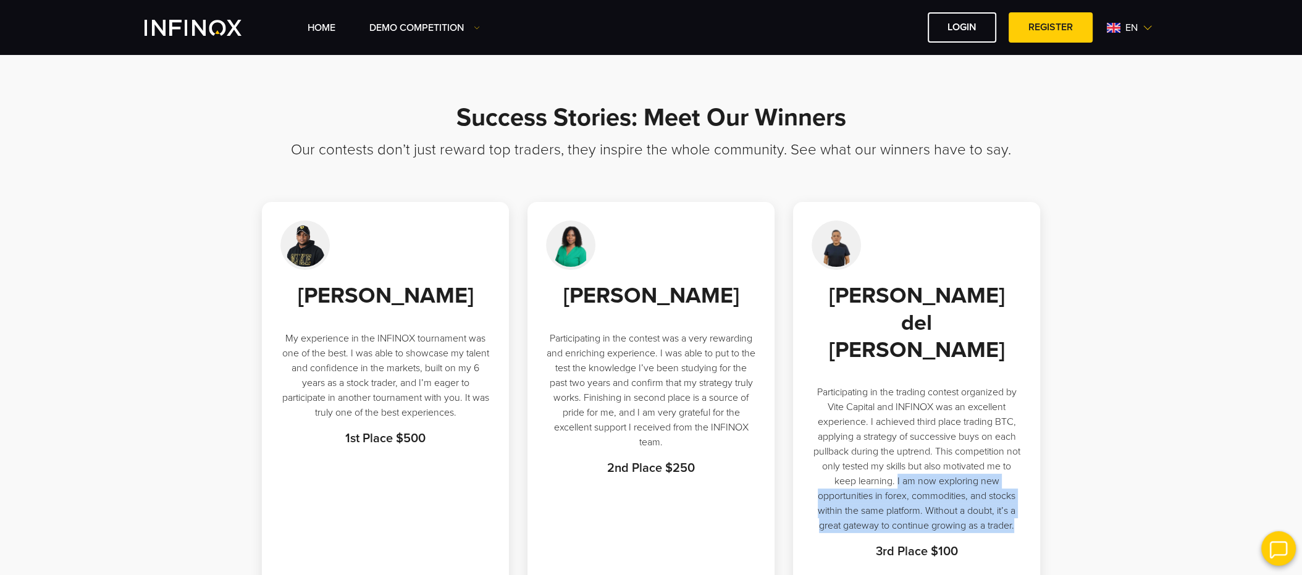
drag, startPoint x: 1021, startPoint y: 494, endPoint x: 896, endPoint y: 457, distance: 129.4
click at [896, 457] on p "Participating in the trading contest organized by Vite Capital and INFINOX was …" at bounding box center [917, 459] width 210 height 148
click at [846, 473] on p "Participating in the trading contest organized by Vite Capital and INFINOX was …" at bounding box center [917, 459] width 210 height 148
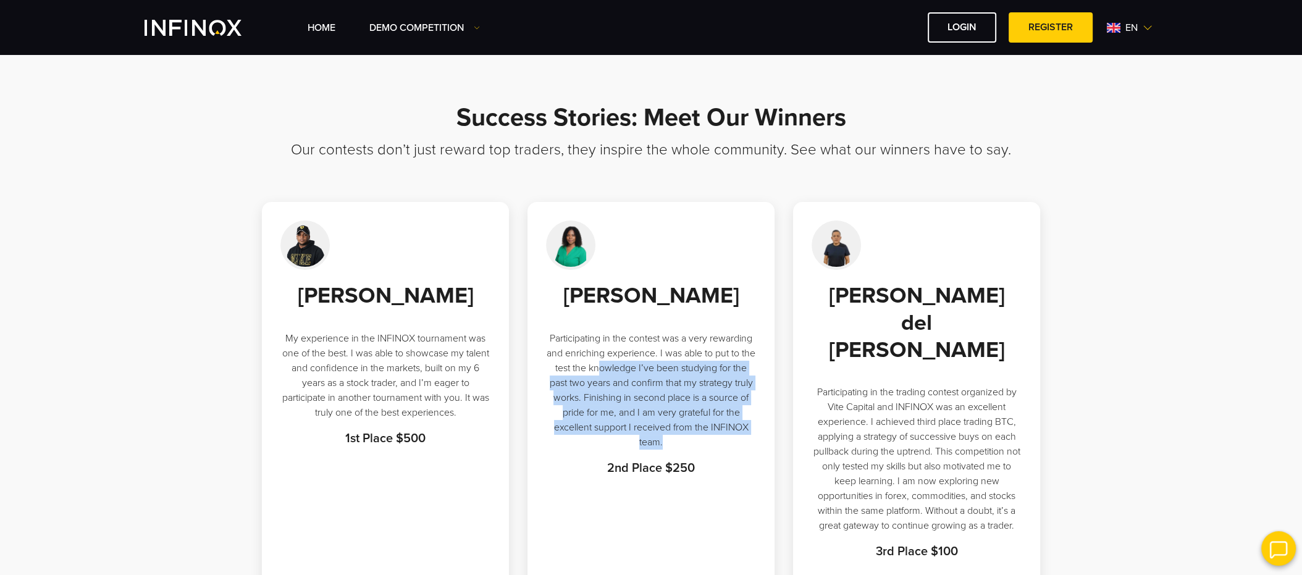
drag, startPoint x: 610, startPoint y: 395, endPoint x: 704, endPoint y: 463, distance: 116.4
click at [704, 450] on p "Participating in the contest was a very rewarding and enriching experience. I w…" at bounding box center [651, 390] width 210 height 119
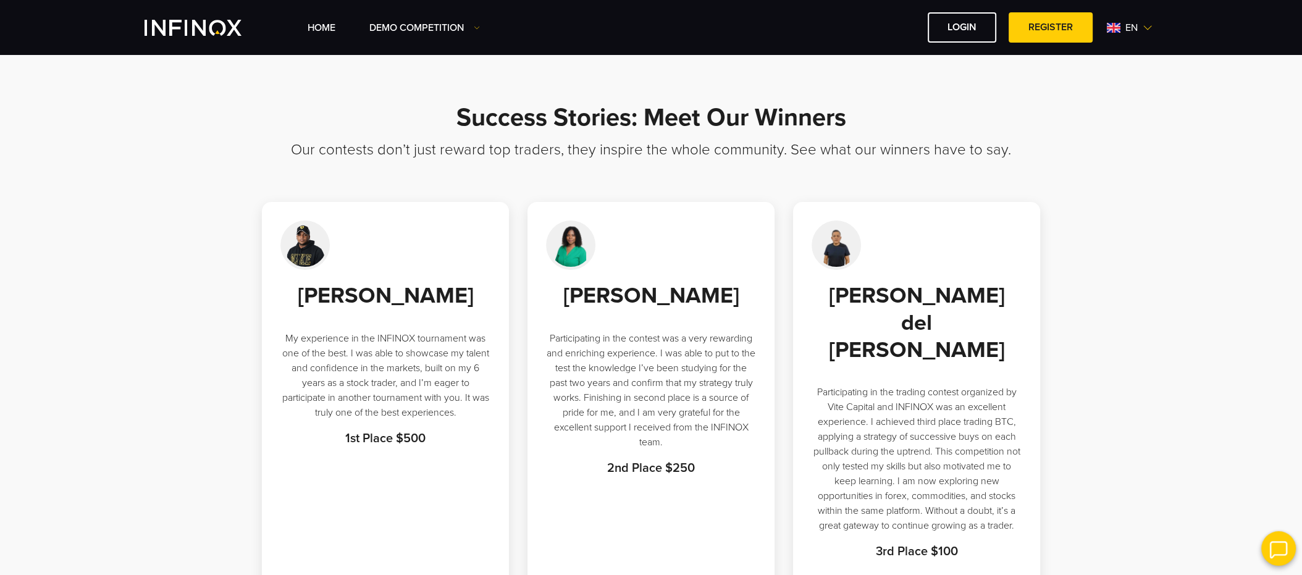
click at [609, 476] on strong "2nd Place $250" at bounding box center [651, 468] width 88 height 15
drag, startPoint x: 602, startPoint y: 497, endPoint x: 699, endPoint y: 496, distance: 97.0
click at [699, 478] on p "2nd Place $250" at bounding box center [651, 468] width 210 height 19
click at [607, 450] on p "Participating in the contest was a very rewarding and enriching experience. I w…" at bounding box center [651, 390] width 210 height 119
click at [293, 169] on h3 "Our contests don’t just reward top traders, they inspire the whole community. S…" at bounding box center [651, 171] width 865 height 61
